Goal: Information Seeking & Learning: Learn about a topic

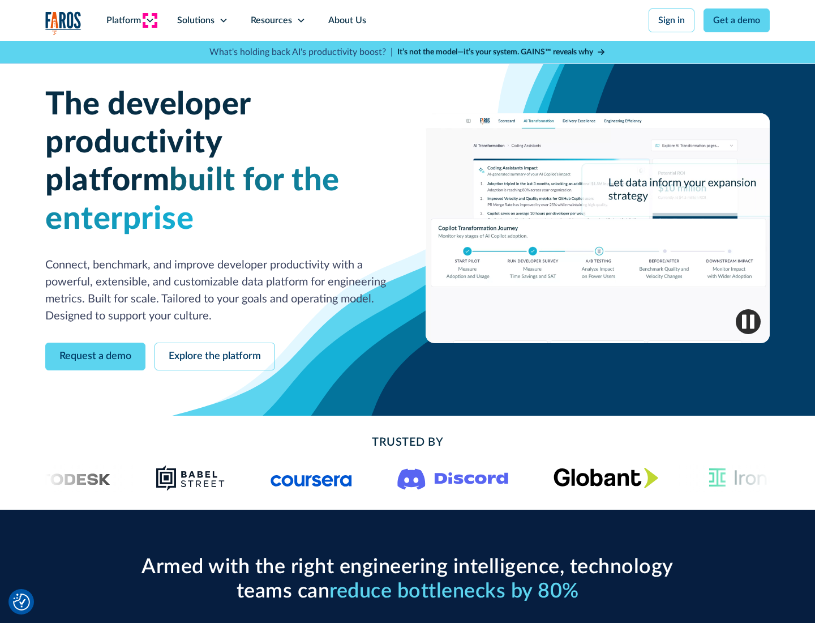
click at [149, 20] on icon at bounding box center [150, 20] width 9 height 9
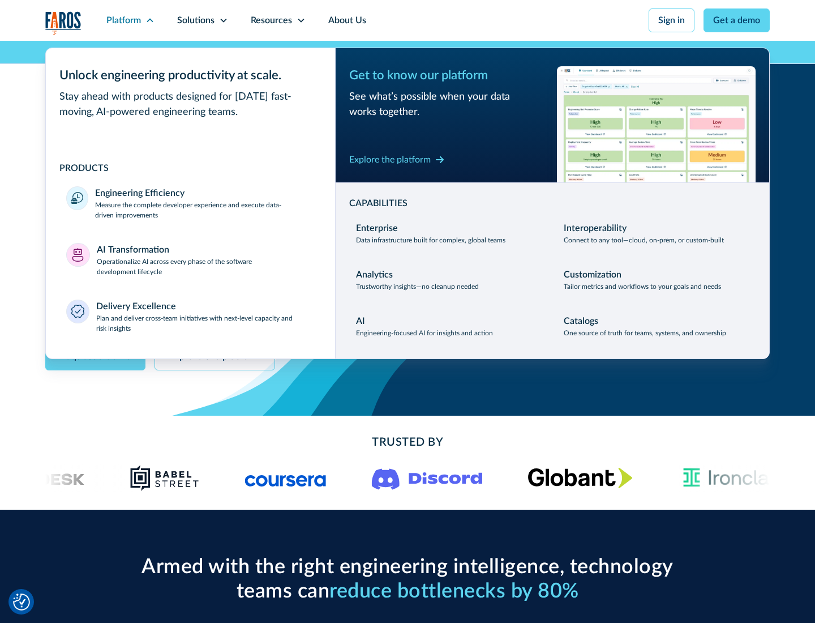
click at [205, 210] on p "Measure the complete developer experience and execute data-driven improvements" at bounding box center [205, 210] width 220 height 20
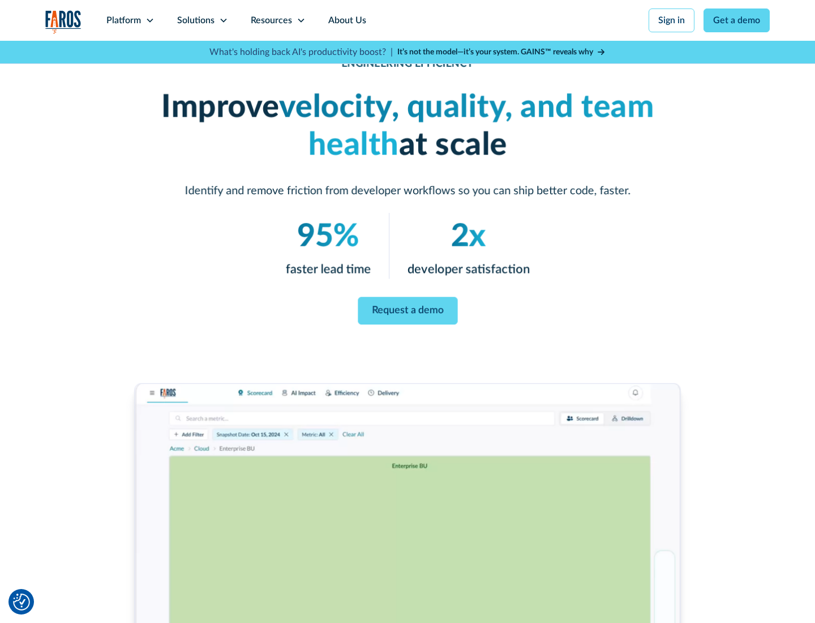
click at [408, 309] on link "Request a demo" at bounding box center [408, 311] width 100 height 28
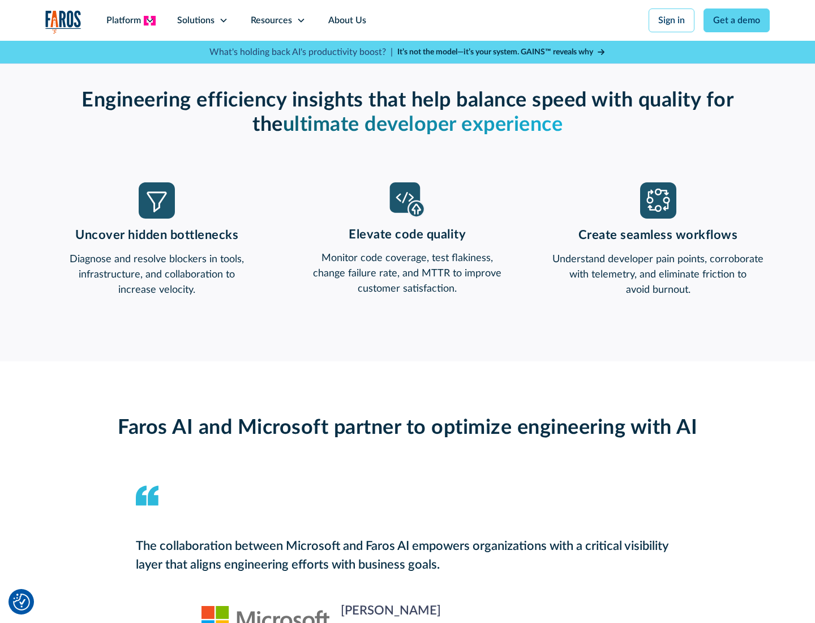
click at [149, 20] on icon at bounding box center [150, 20] width 9 height 9
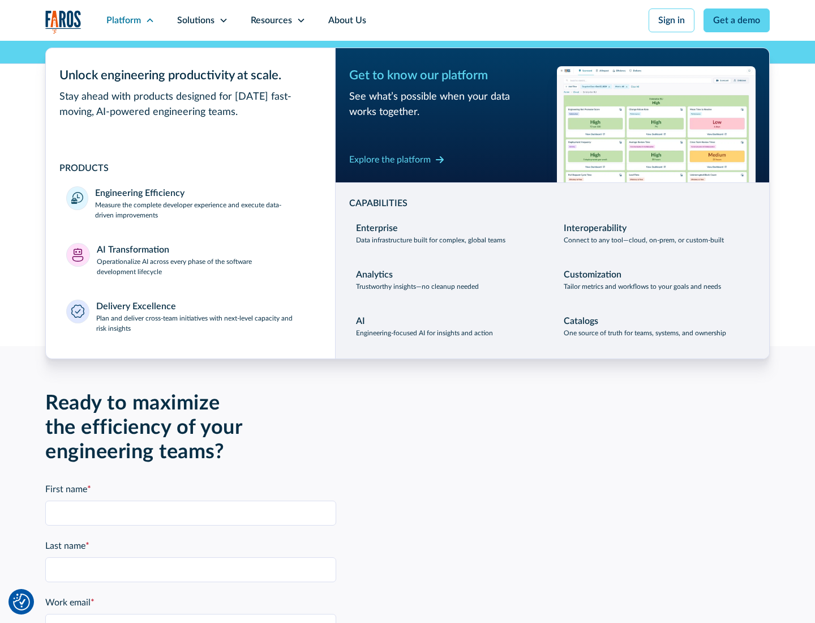
scroll to position [2484, 0]
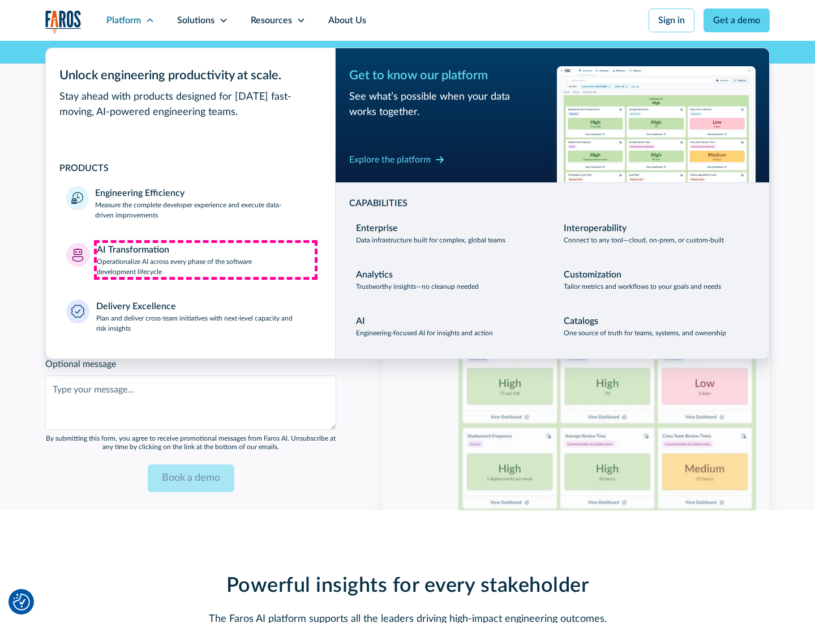
click at [206, 259] on p "Operationalize AI across every phase of the software development lifecycle" at bounding box center [206, 267] width 219 height 20
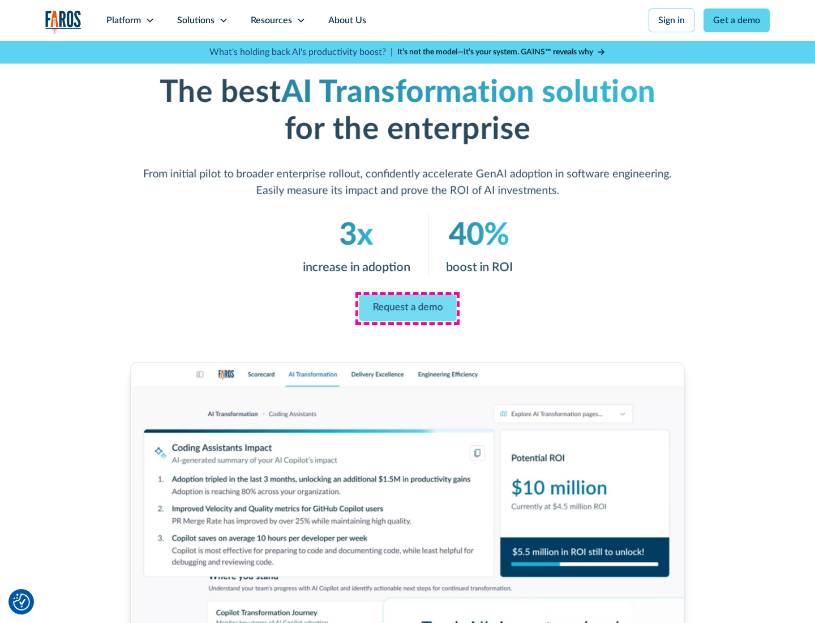
click at [408, 307] on link "Request a demo" at bounding box center [407, 307] width 97 height 27
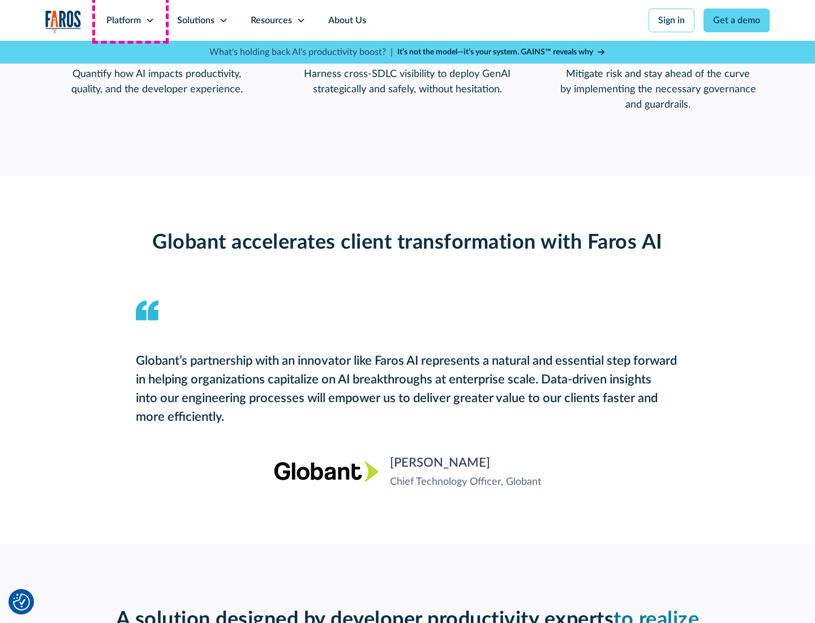
click at [130, 20] on div "Platform" at bounding box center [123, 21] width 35 height 14
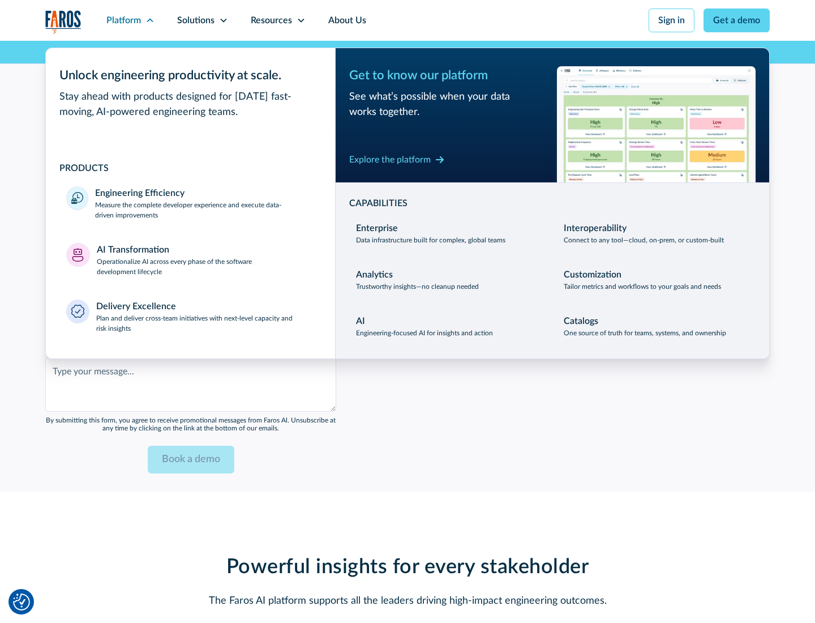
click at [390, 159] on div "Explore the platform" at bounding box center [390, 160] width 82 height 14
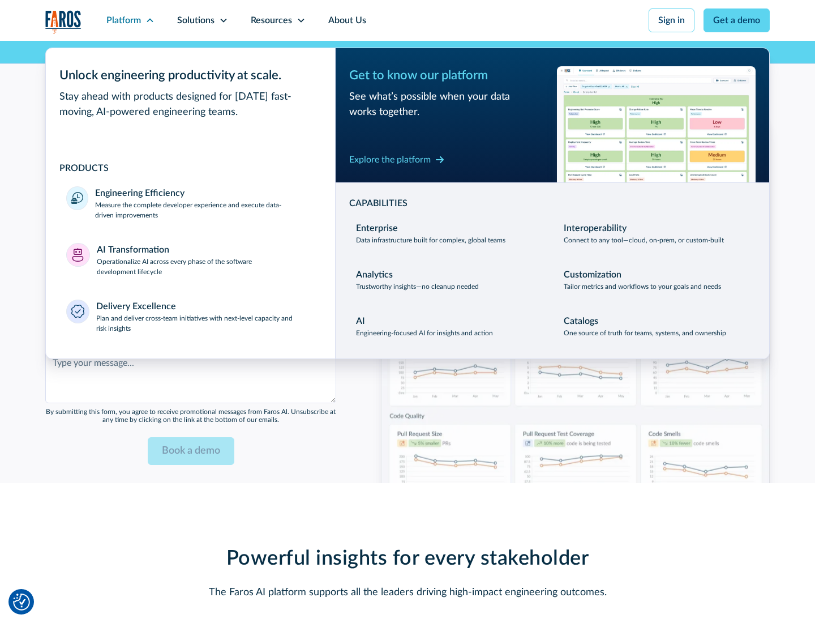
scroll to position [2757, 0]
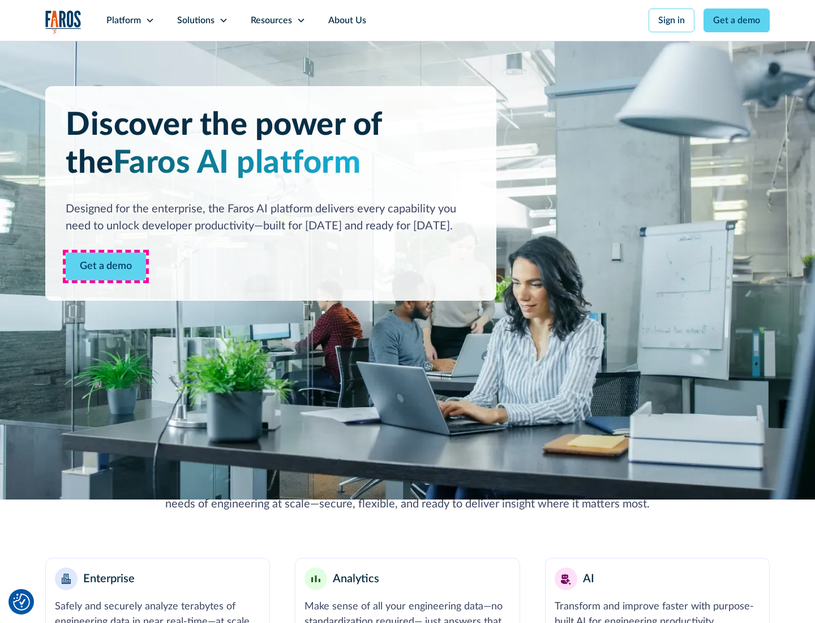
click at [106, 266] on link "Get a demo" at bounding box center [106, 267] width 80 height 28
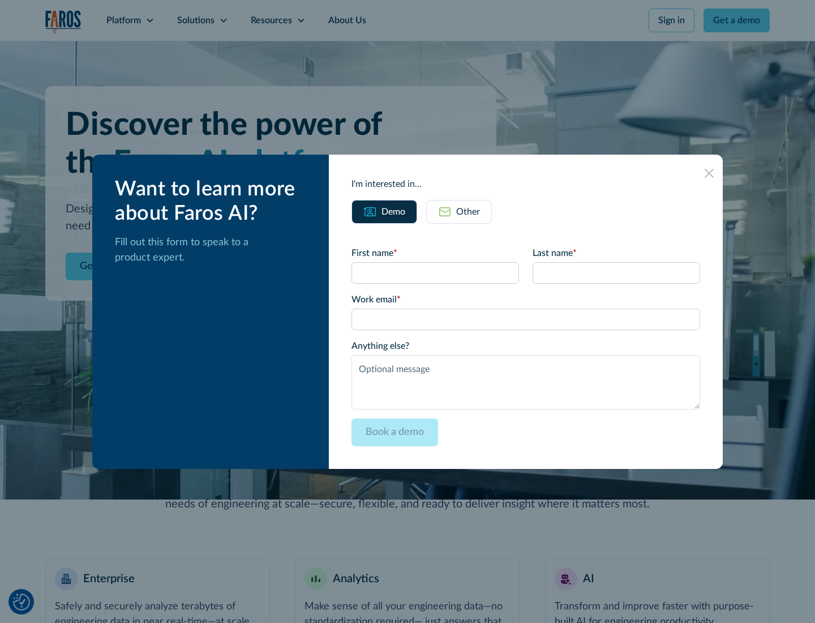
click at [468, 211] on div "Other" at bounding box center [468, 212] width 24 height 14
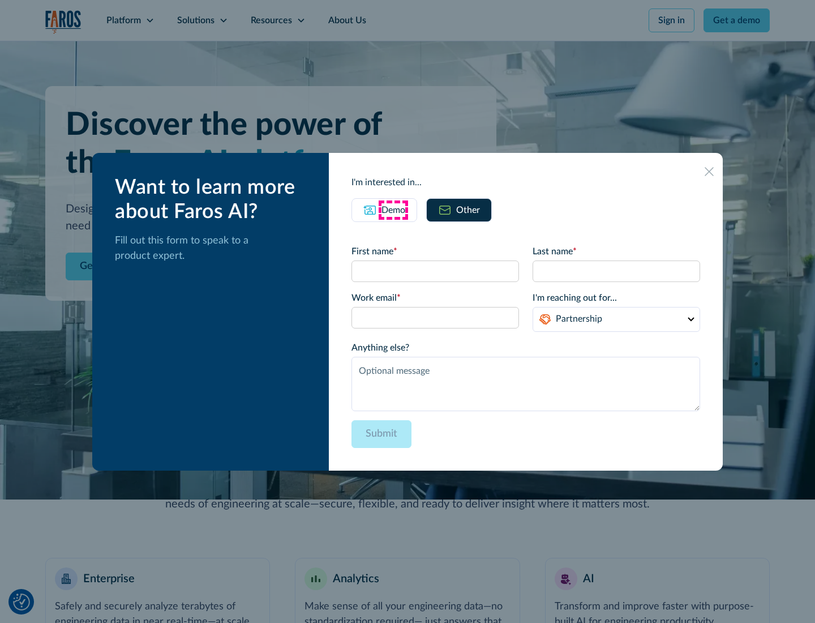
click at [394, 210] on div "Demo" at bounding box center [394, 210] width 24 height 14
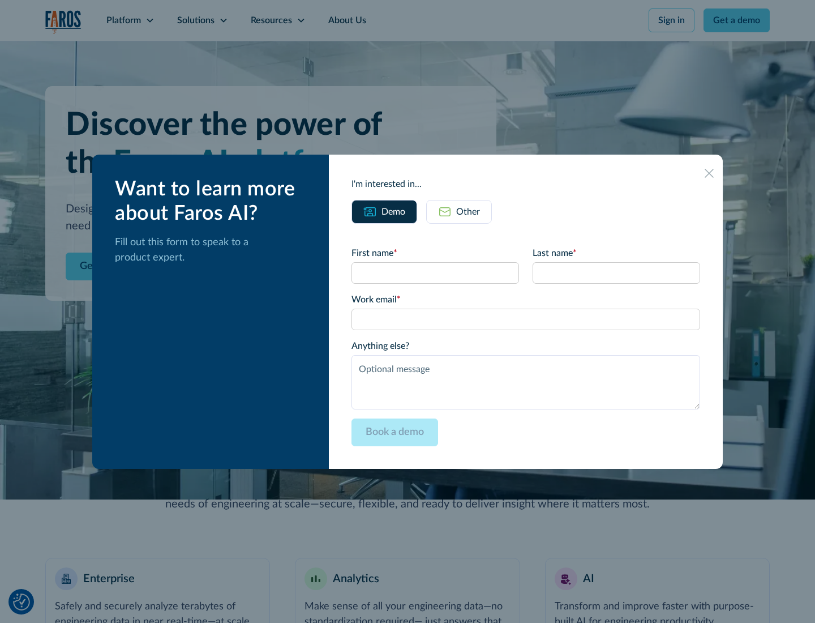
click at [710, 173] on icon at bounding box center [709, 173] width 9 height 9
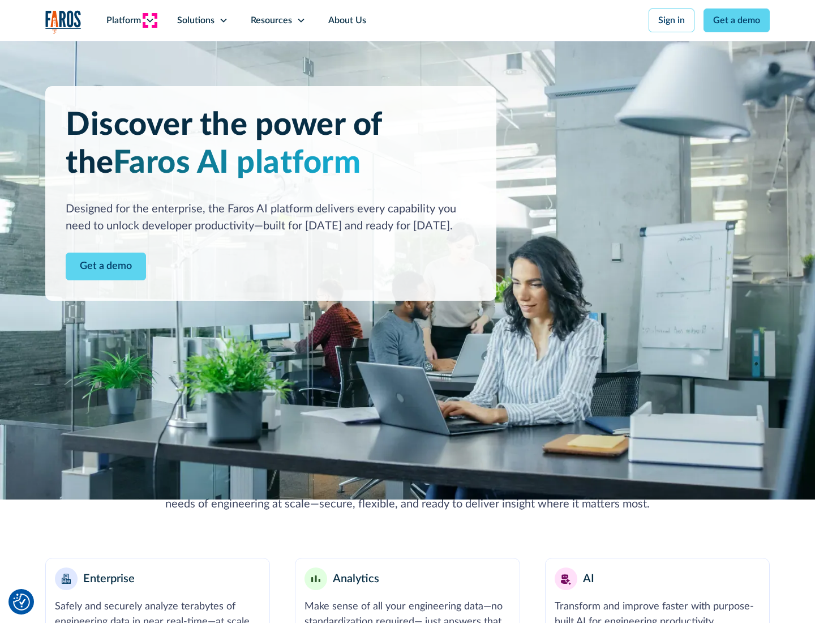
click at [149, 20] on icon at bounding box center [150, 20] width 9 height 9
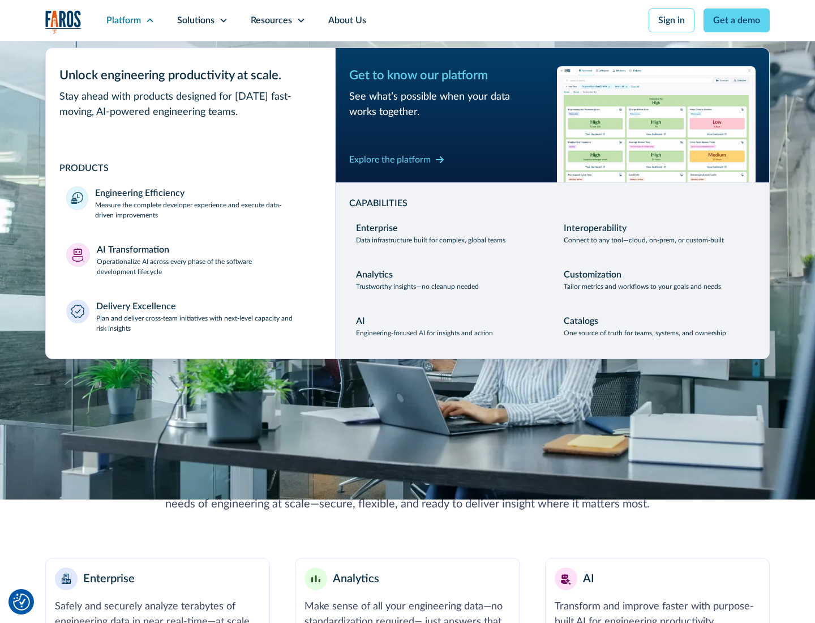
click at [205, 323] on p "Plan and deliver cross-team initiatives with next-level capacity and risk insig…" at bounding box center [205, 323] width 219 height 20
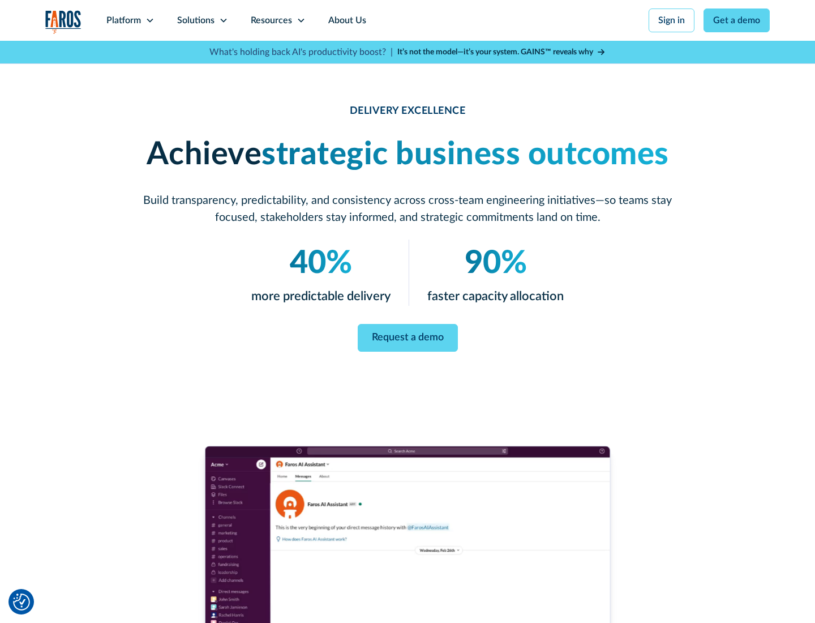
click at [223, 20] on icon at bounding box center [223, 20] width 9 height 9
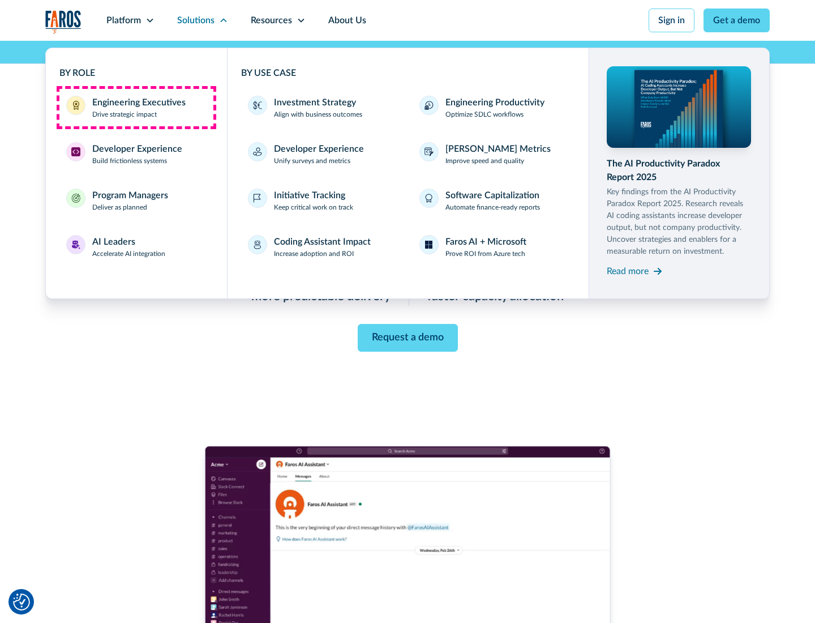
click at [136, 108] on div "Engineering Executives" at bounding box center [138, 103] width 93 height 14
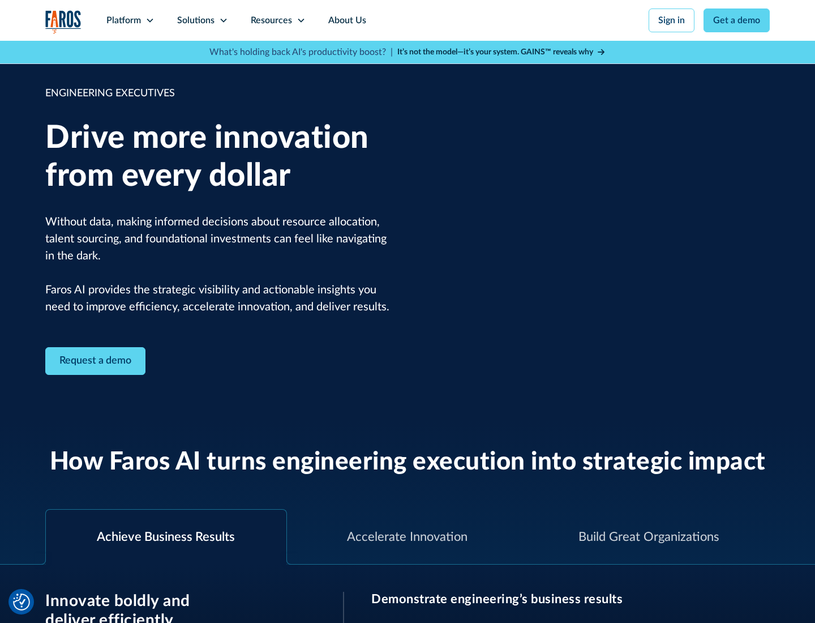
click at [223, 20] on icon at bounding box center [223, 20] width 9 height 9
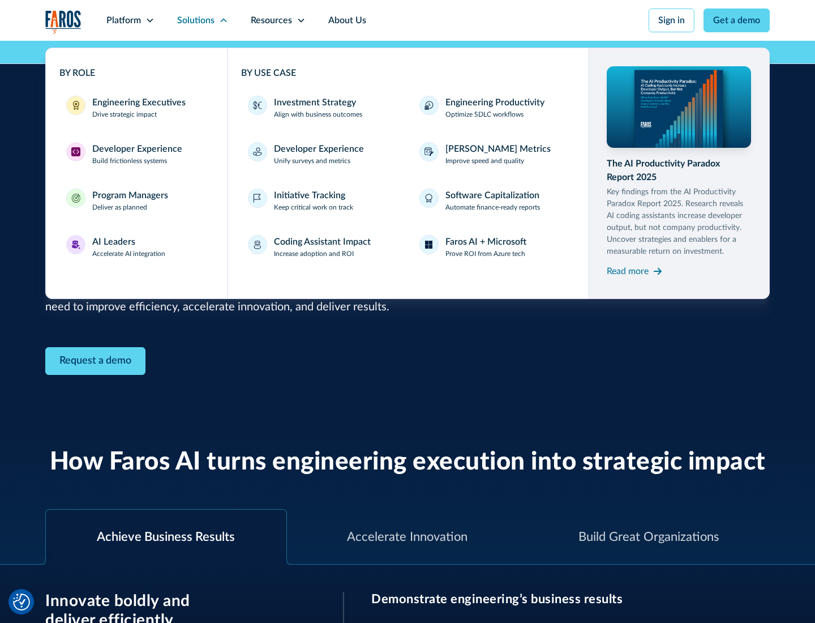
click at [136, 149] on div "Developer Experience" at bounding box center [137, 149] width 90 height 14
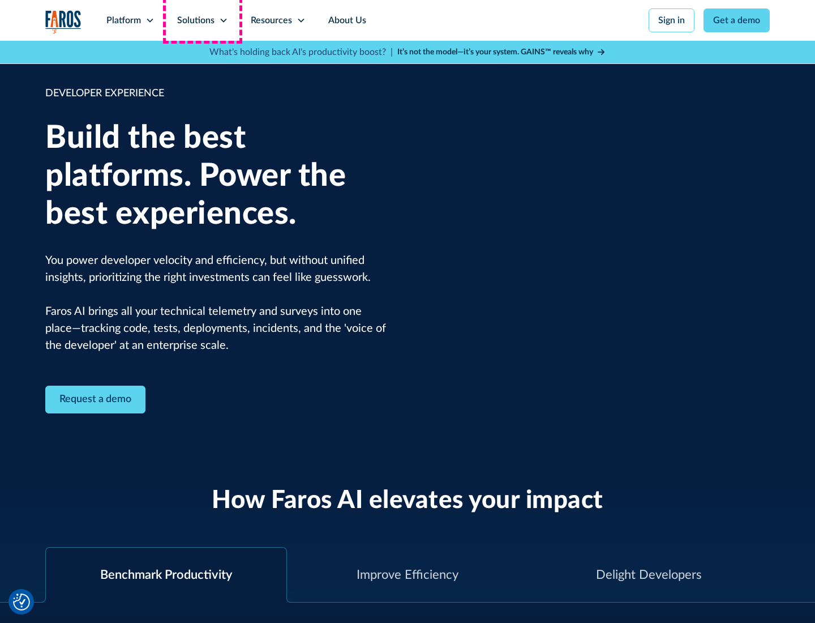
click at [202, 20] on div "Solutions" at bounding box center [195, 21] width 37 height 14
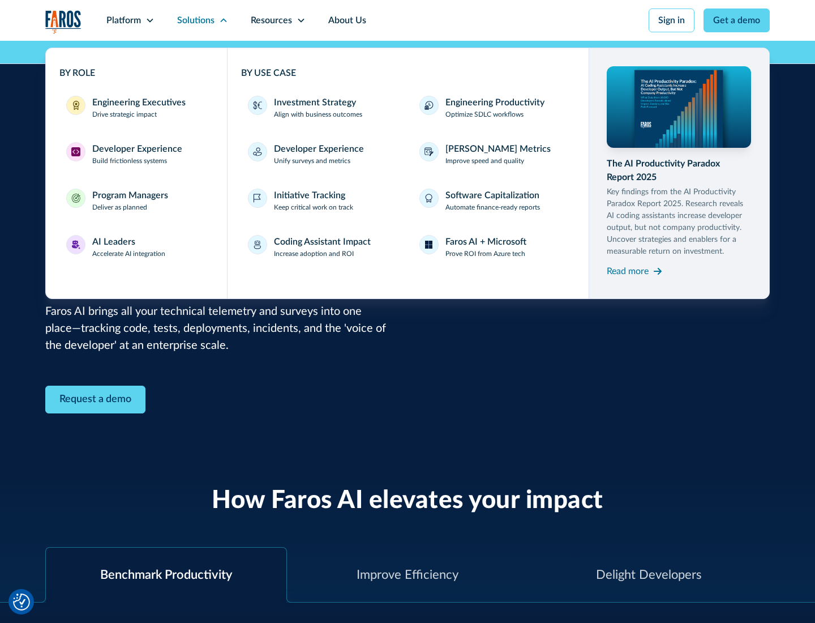
click at [130, 200] on div "Program Managers" at bounding box center [130, 196] width 76 height 14
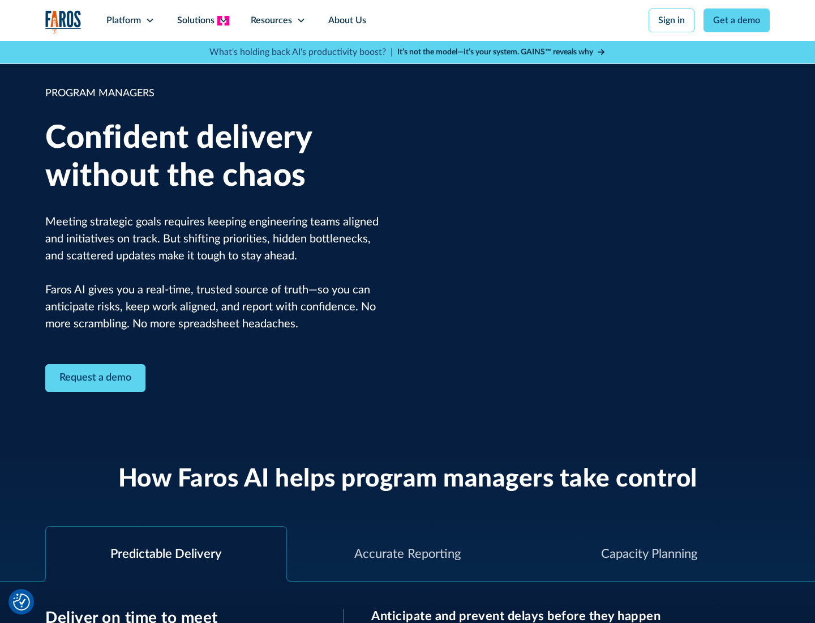
click at [223, 20] on icon at bounding box center [223, 20] width 9 height 9
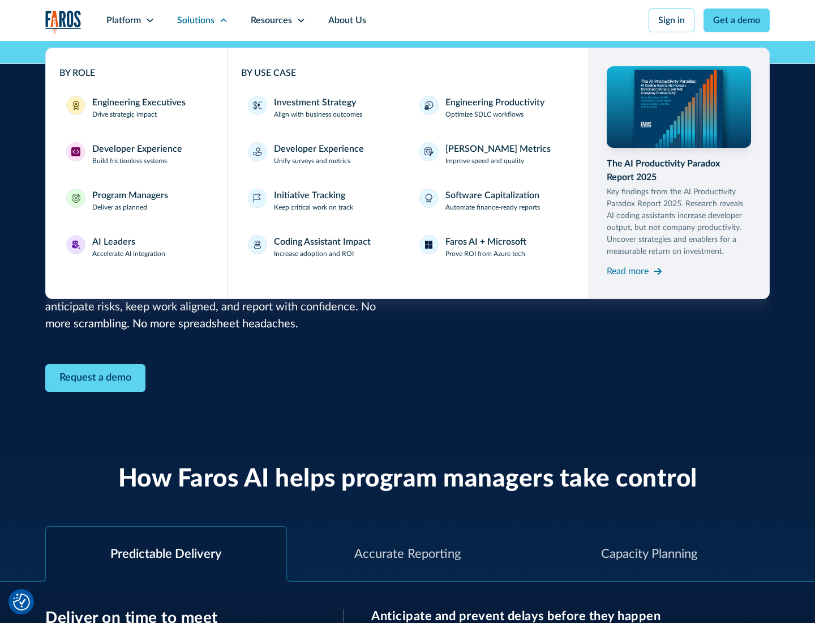
click at [129, 247] on div "AI Leaders" at bounding box center [113, 242] width 43 height 14
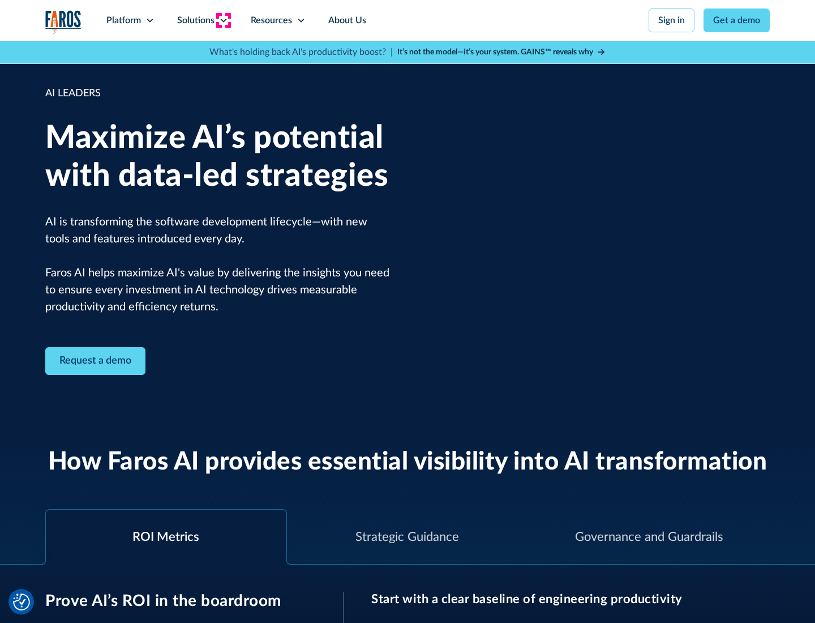
click at [223, 20] on icon at bounding box center [223, 20] width 9 height 9
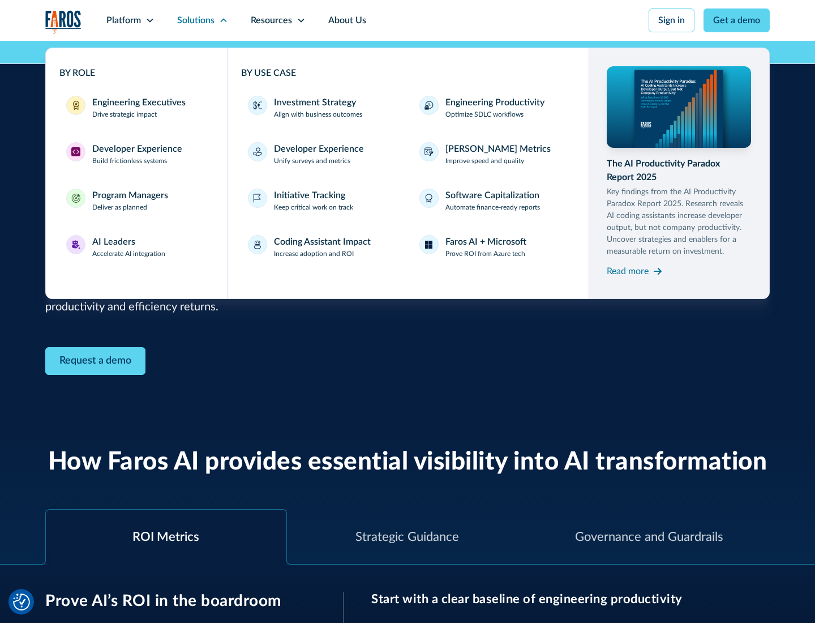
click at [314, 102] on div "Investment Strategy" at bounding box center [315, 103] width 82 height 14
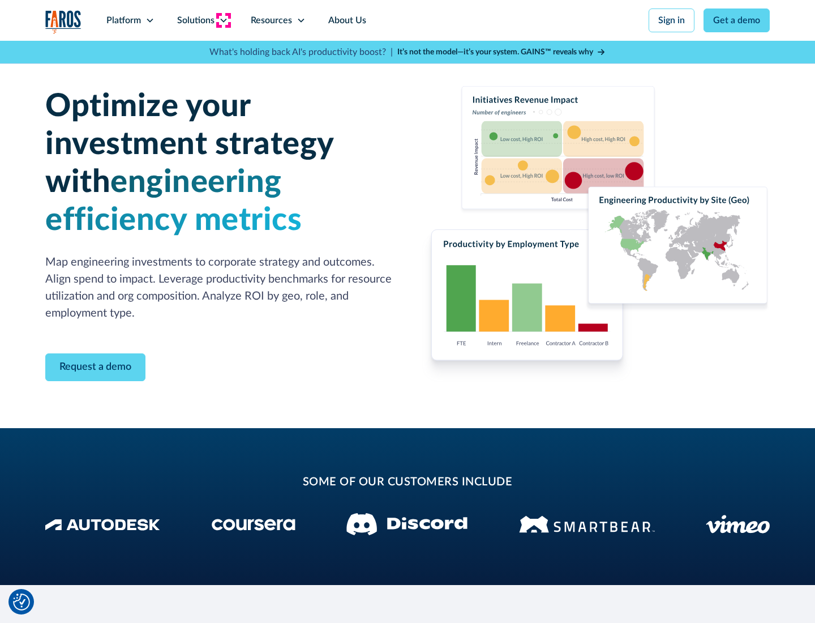
click at [223, 20] on icon at bounding box center [223, 20] width 9 height 9
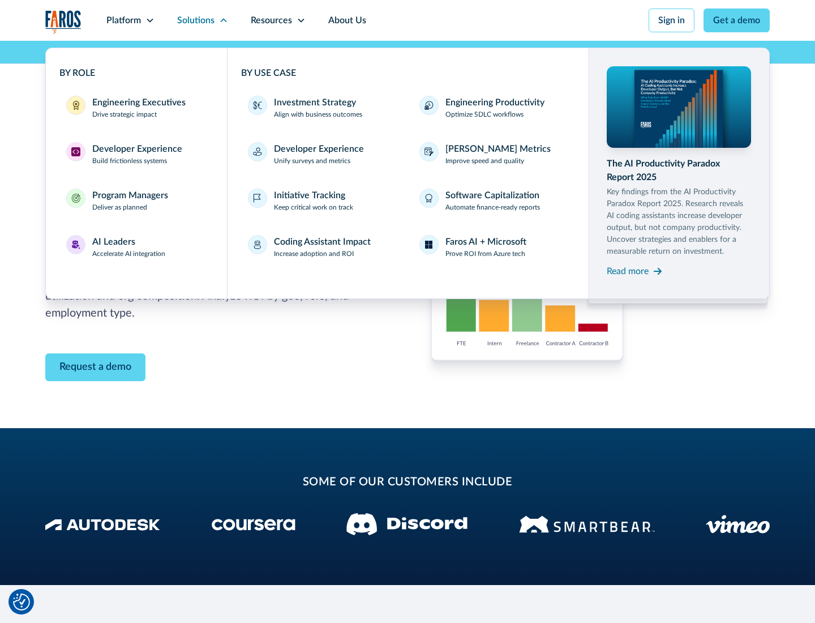
click at [485, 254] on p "Prove ROI from Azure tech" at bounding box center [486, 254] width 80 height 10
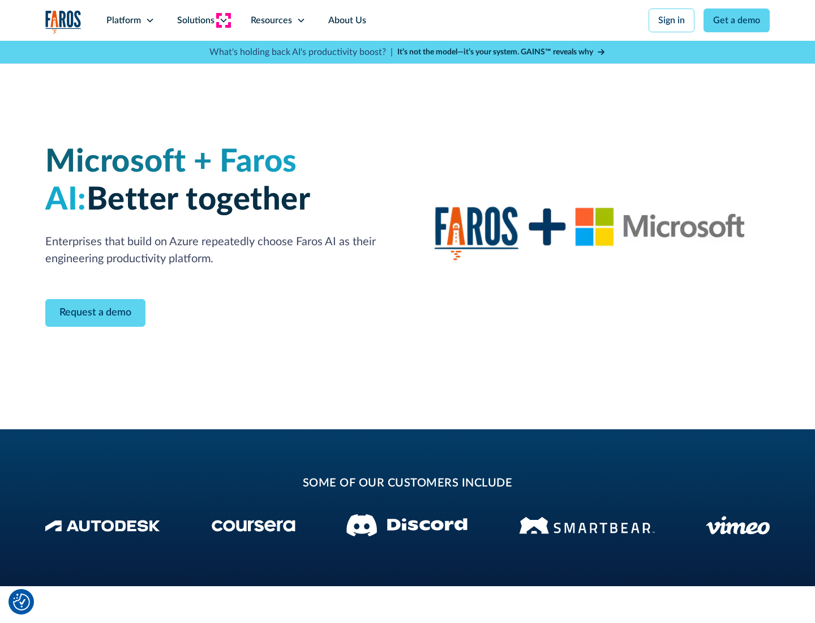
click at [223, 20] on icon at bounding box center [223, 20] width 9 height 9
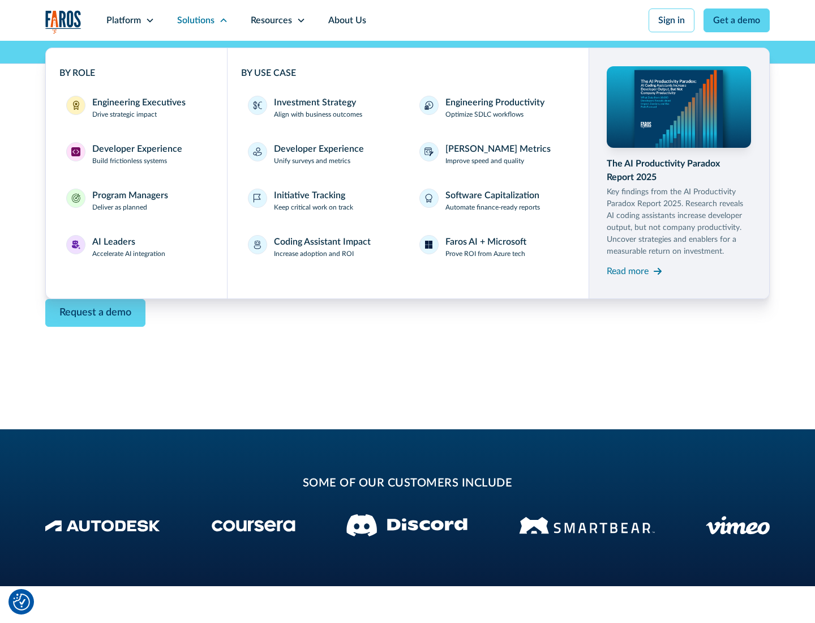
click at [628, 271] on div "Read more" at bounding box center [628, 271] width 42 height 14
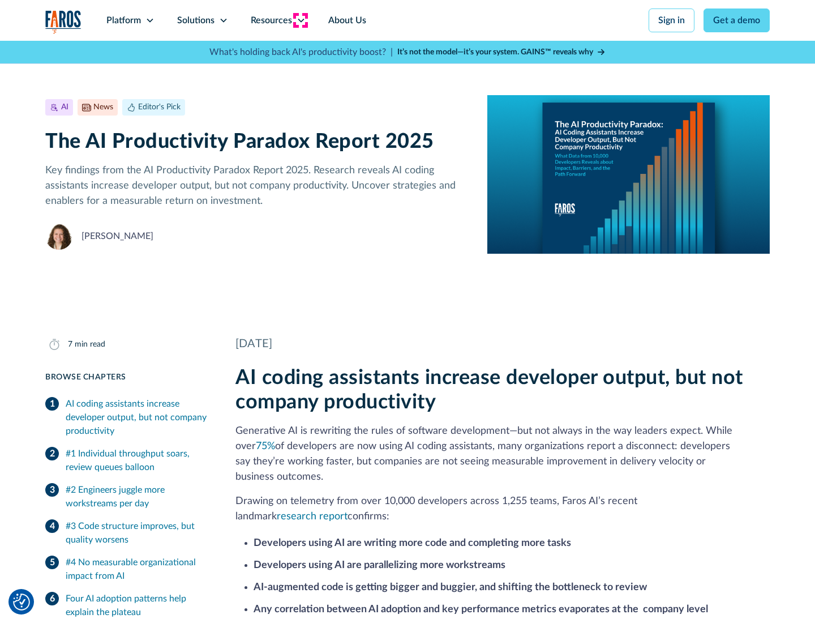
click at [300, 20] on icon at bounding box center [301, 20] width 9 height 9
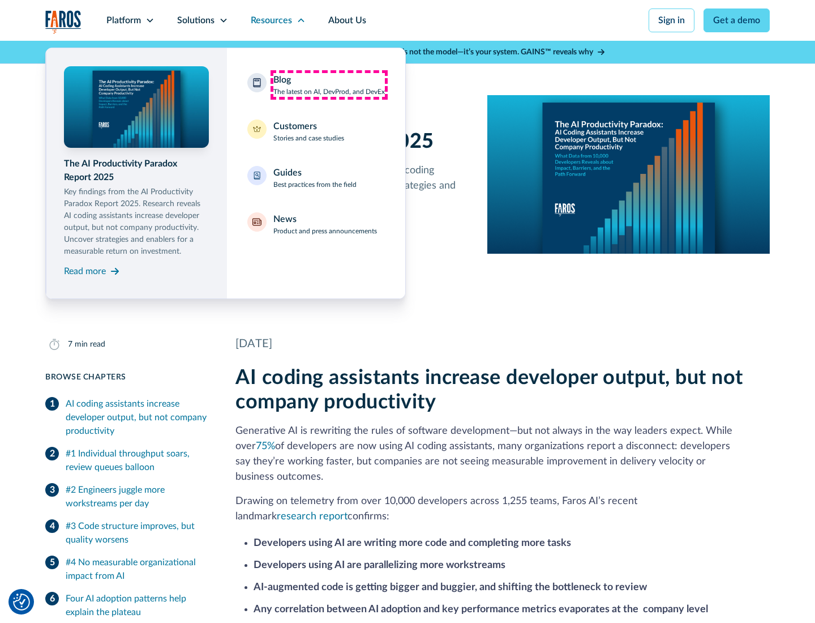
click at [329, 85] on div "Blog The latest on AI, DevProd, and DevEx" at bounding box center [330, 85] width 112 height 24
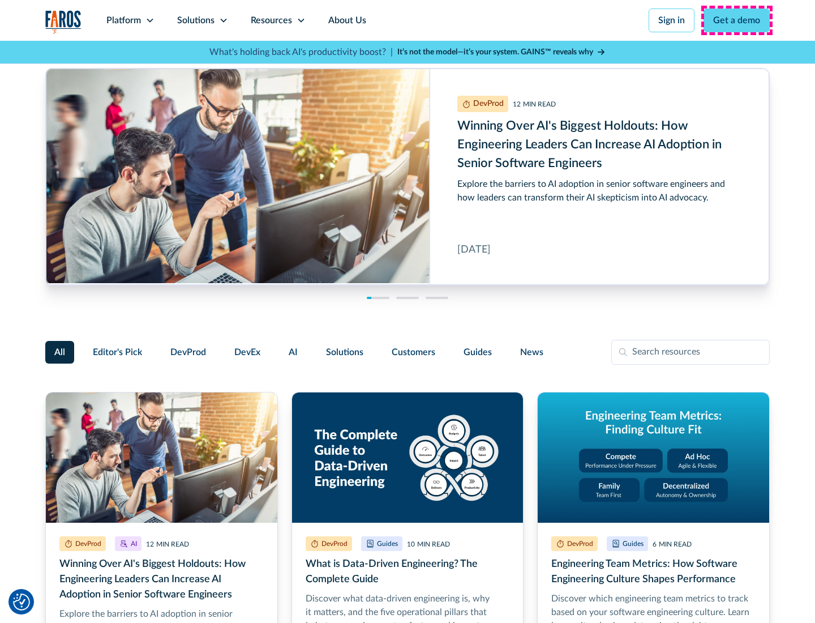
click at [737, 20] on link "Get a demo" at bounding box center [737, 20] width 66 height 24
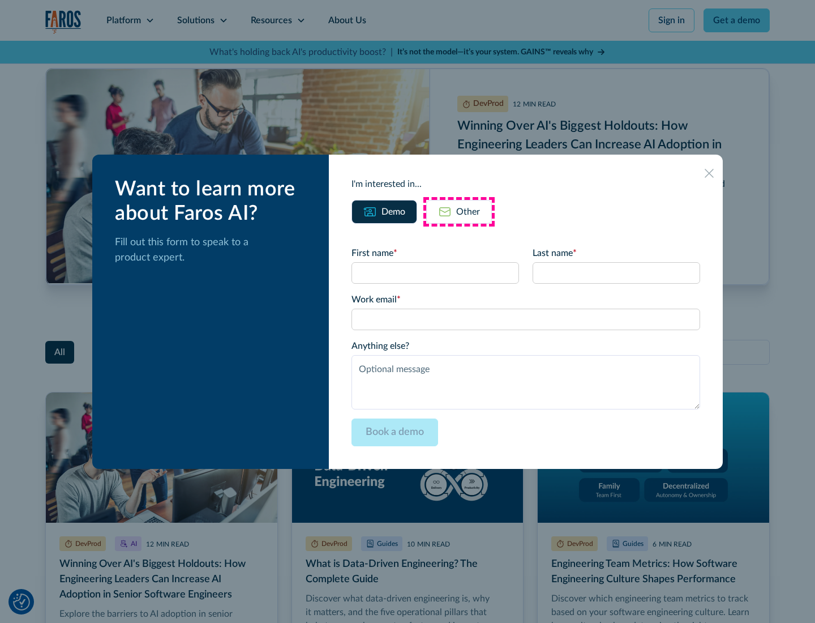
click at [459, 211] on div "Other" at bounding box center [468, 212] width 24 height 14
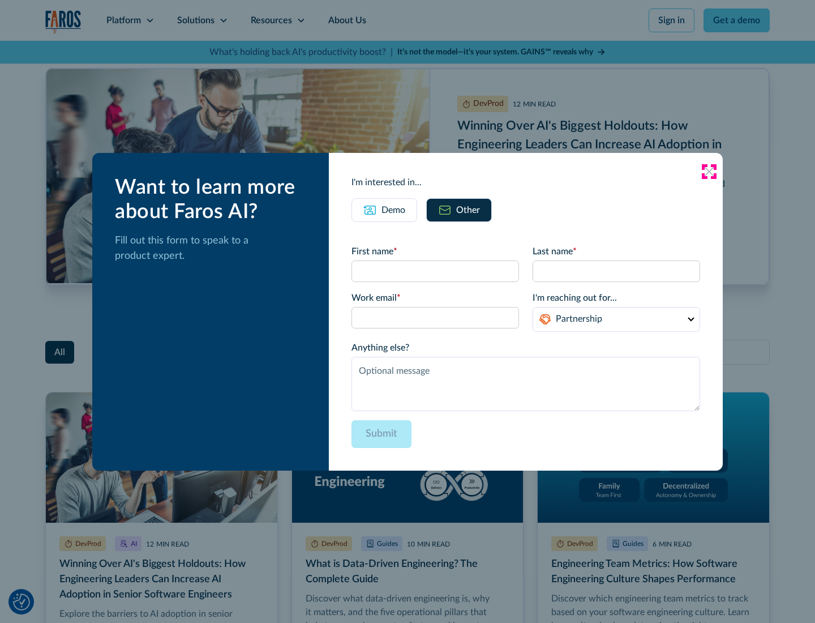
click at [710, 171] on icon at bounding box center [709, 171] width 9 height 9
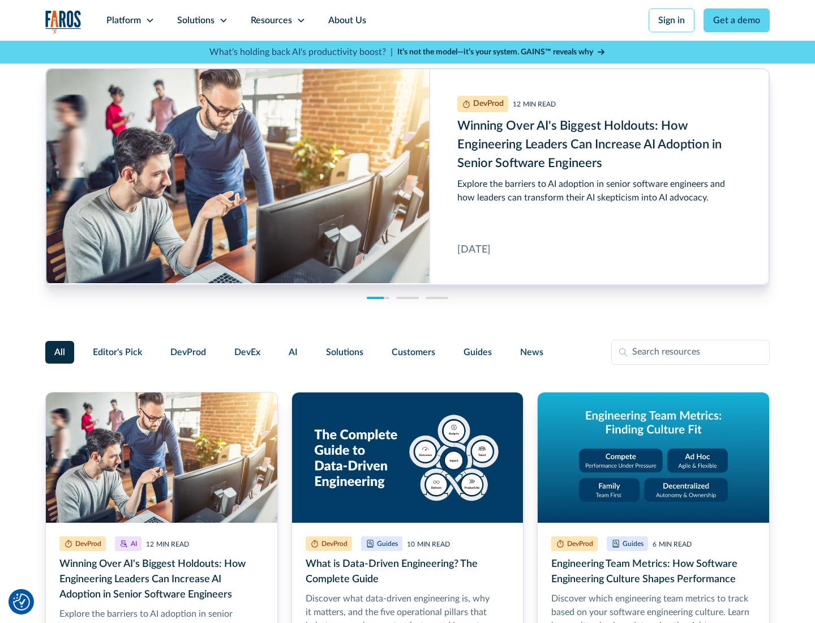
click at [346, 20] on link "About Us" at bounding box center [347, 20] width 61 height 41
